Goal: Transaction & Acquisition: Book appointment/travel/reservation

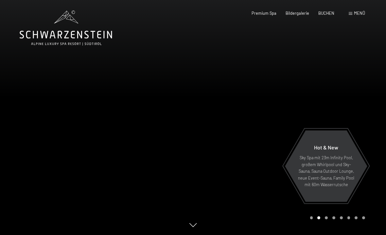
click at [329, 14] on span "BUCHEN" at bounding box center [327, 12] width 16 height 5
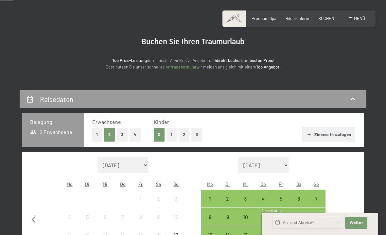
scroll to position [30, 0]
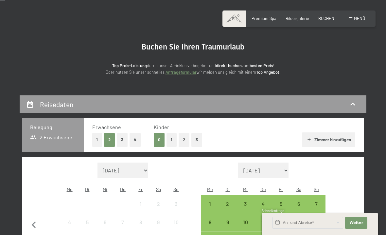
click at [324, 20] on span "BUCHEN" at bounding box center [327, 18] width 16 height 5
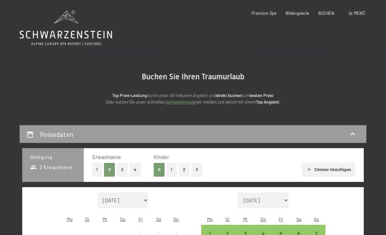
click at [46, 35] on icon at bounding box center [66, 27] width 93 height 35
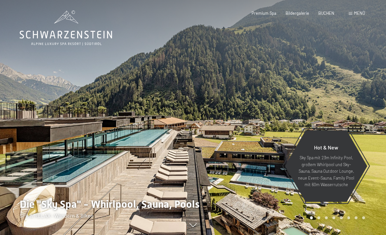
click at [356, 11] on span "Menü" at bounding box center [359, 12] width 11 height 5
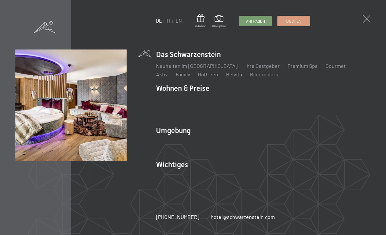
click at [265, 100] on link "Angebote" at bounding box center [263, 100] width 23 height 6
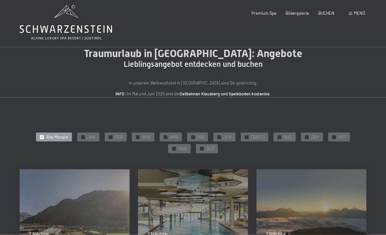
scroll to position [14, 0]
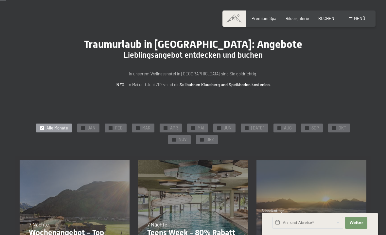
click at [77, 129] on div "✓ JAN" at bounding box center [88, 127] width 22 height 9
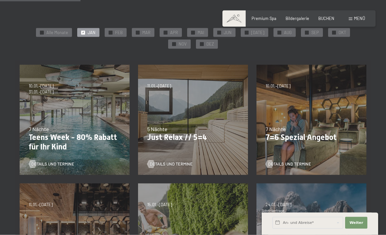
scroll to position [110, 0]
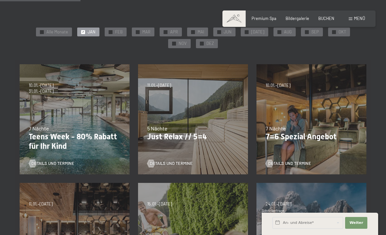
click at [322, 132] on p "7=6 Spezial Angebot" at bounding box center [312, 136] width 92 height 9
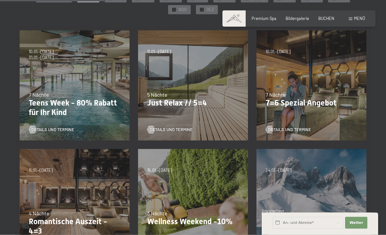
scroll to position [144, 0]
click at [314, 96] on div "7 Nächte" at bounding box center [312, 94] width 92 height 7
click at [306, 91] on div "7 Nächte" at bounding box center [312, 94] width 92 height 7
click at [291, 127] on span "Details und Termine" at bounding box center [289, 130] width 43 height 6
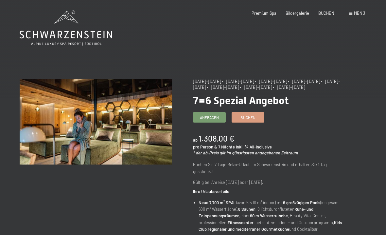
click at [283, 80] on span "• 10.01.–01.02.2026" at bounding box center [271, 81] width 32 height 5
click at [254, 115] on span "Buchen" at bounding box center [248, 118] width 15 height 6
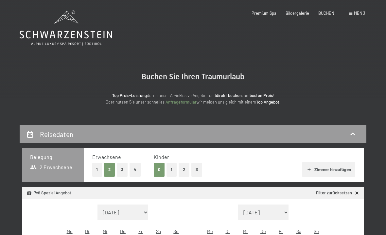
select select "[DATE]"
select select "2025-10-01"
select select "2025-11-01"
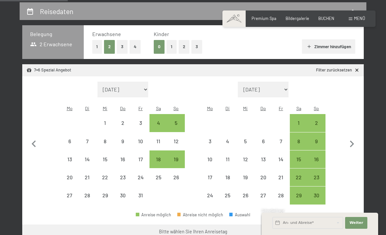
scroll to position [124, 0]
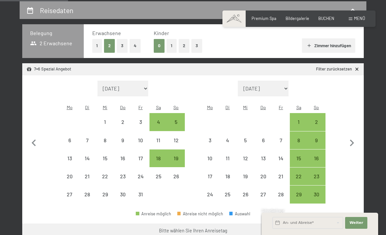
click at [350, 136] on icon "button" at bounding box center [352, 143] width 14 height 14
select select "[DATE]"
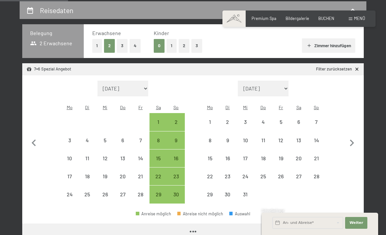
select select "[DATE]"
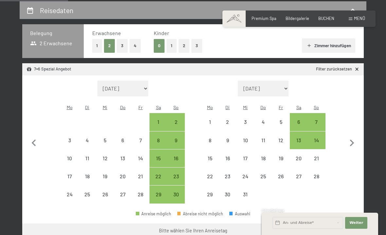
click at [354, 136] on icon "button" at bounding box center [352, 143] width 14 height 14
select select "[DATE]"
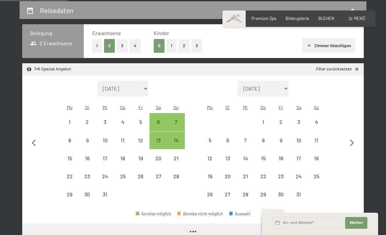
select select "[DATE]"
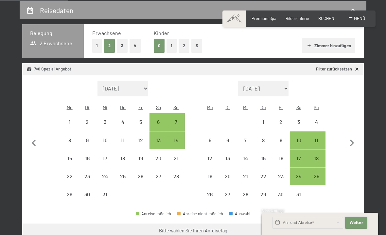
click at [348, 228] on button "Weiter Adressfelder ausblenden" at bounding box center [356, 223] width 22 height 12
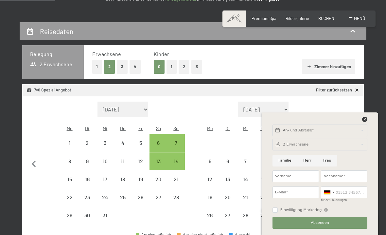
scroll to position [102, 0]
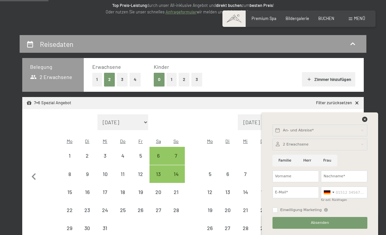
click at [40, 43] on h2 "Reisedaten" at bounding box center [56, 44] width 33 height 8
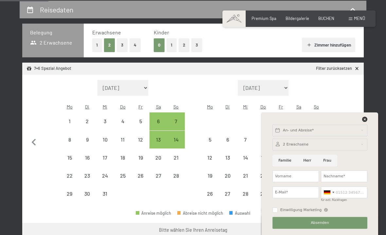
select select "[DATE]"
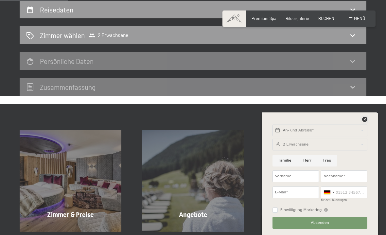
click at [365, 118] on icon at bounding box center [364, 119] width 5 height 5
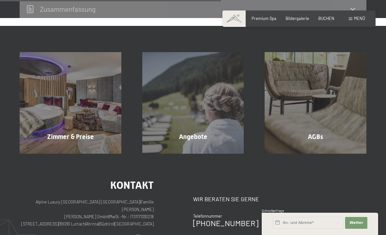
scroll to position [202, 0]
click at [215, 133] on div "Angebote Mehr erfahren" at bounding box center [193, 103] width 123 height 102
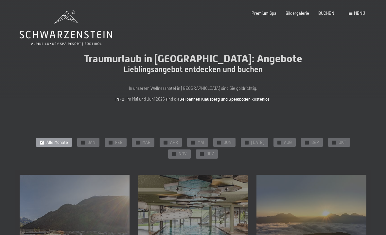
click at [77, 140] on div "✓ JAN" at bounding box center [88, 142] width 22 height 9
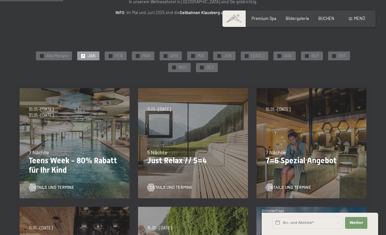
scroll to position [87, 0]
click at [308, 184] on span "Details und Termine" at bounding box center [289, 187] width 43 height 6
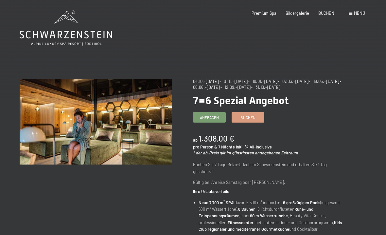
click at [255, 115] on span "Buchen" at bounding box center [248, 118] width 15 height 6
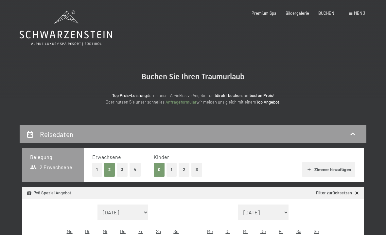
select select "[DATE]"
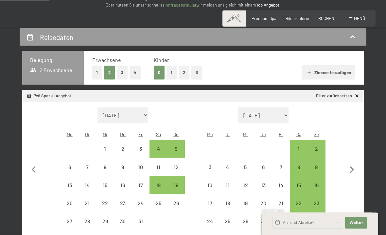
scroll to position [103, 0]
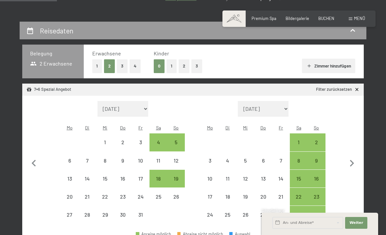
click at [353, 160] on icon "button" at bounding box center [352, 163] width 4 height 7
select select "[DATE]"
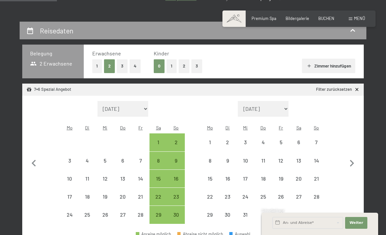
select select "[DATE]"
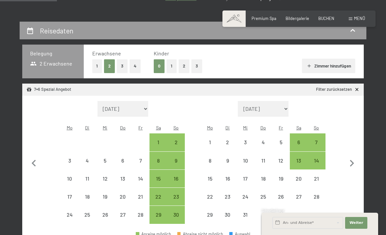
click at [353, 157] on icon "button" at bounding box center [352, 163] width 14 height 14
select select "[DATE]"
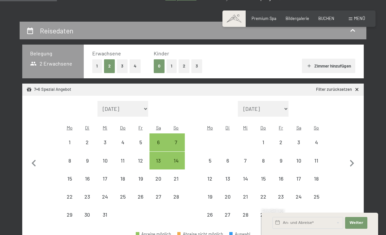
select select "[DATE]"
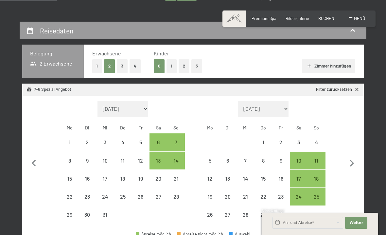
click at [300, 158] on div "10" at bounding box center [299, 166] width 16 height 16
select select "[DATE]"
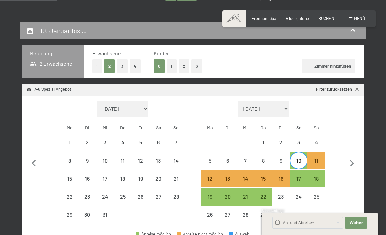
click at [300, 176] on div "17" at bounding box center [299, 184] width 16 height 16
select select "[DATE]"
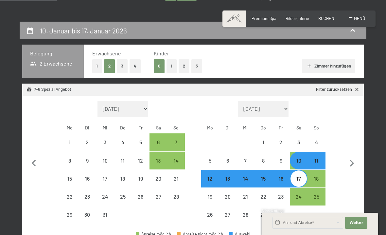
select select "[DATE]"
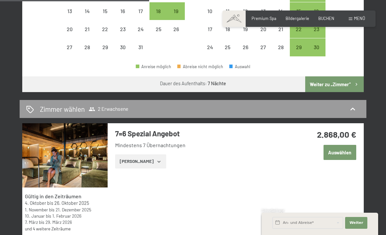
click at [339, 145] on button "Auswählen" at bounding box center [340, 152] width 33 height 15
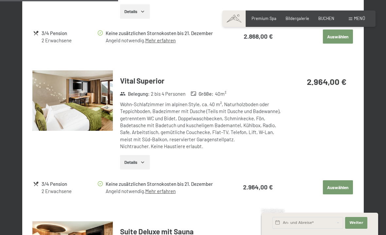
scroll to position [615, 0]
click at [337, 180] on button "Auswählen" at bounding box center [338, 187] width 30 height 14
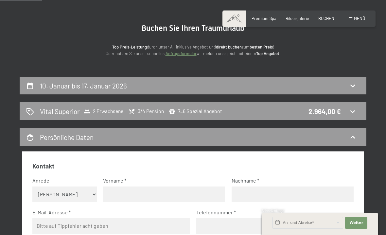
scroll to position [0, 0]
